Goal: Navigation & Orientation: Find specific page/section

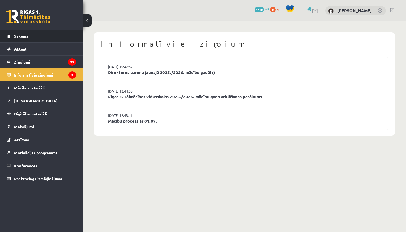
click at [27, 34] on span "Sākums" at bounding box center [21, 35] width 14 height 5
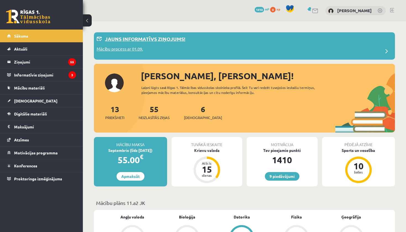
click at [117, 46] on p "Mācību process ar 01.09." at bounding box center [120, 50] width 46 height 8
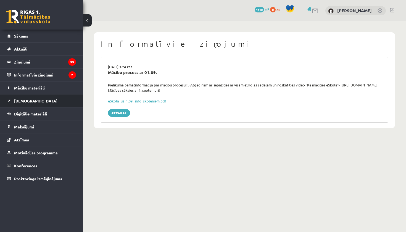
click at [28, 103] on link "[DEMOGRAPHIC_DATA]" at bounding box center [41, 100] width 69 height 13
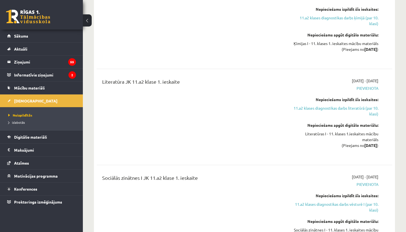
scroll to position [611, 0]
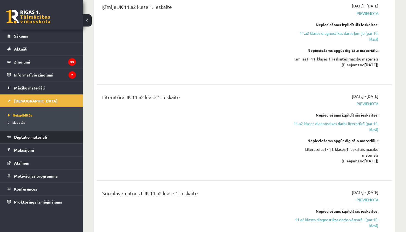
click at [47, 135] on span "Digitālie materiāli" at bounding box center [30, 136] width 33 height 5
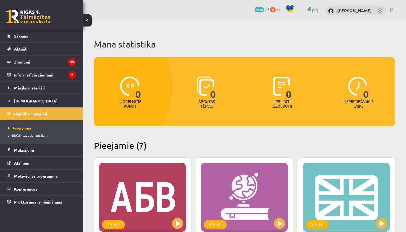
click at [390, 10] on link at bounding box center [392, 10] width 4 height 4
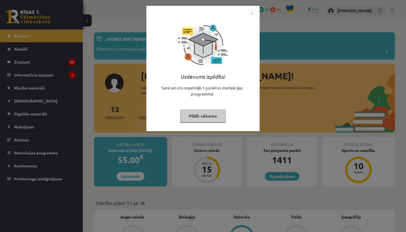
click at [204, 117] on button "Pildīt nākamo" at bounding box center [202, 116] width 45 height 13
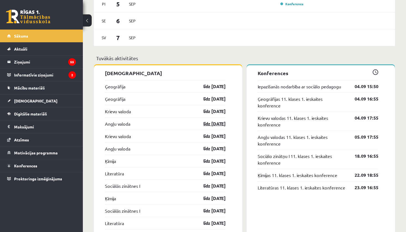
scroll to position [475, 0]
